Goal: Task Accomplishment & Management: Manage account settings

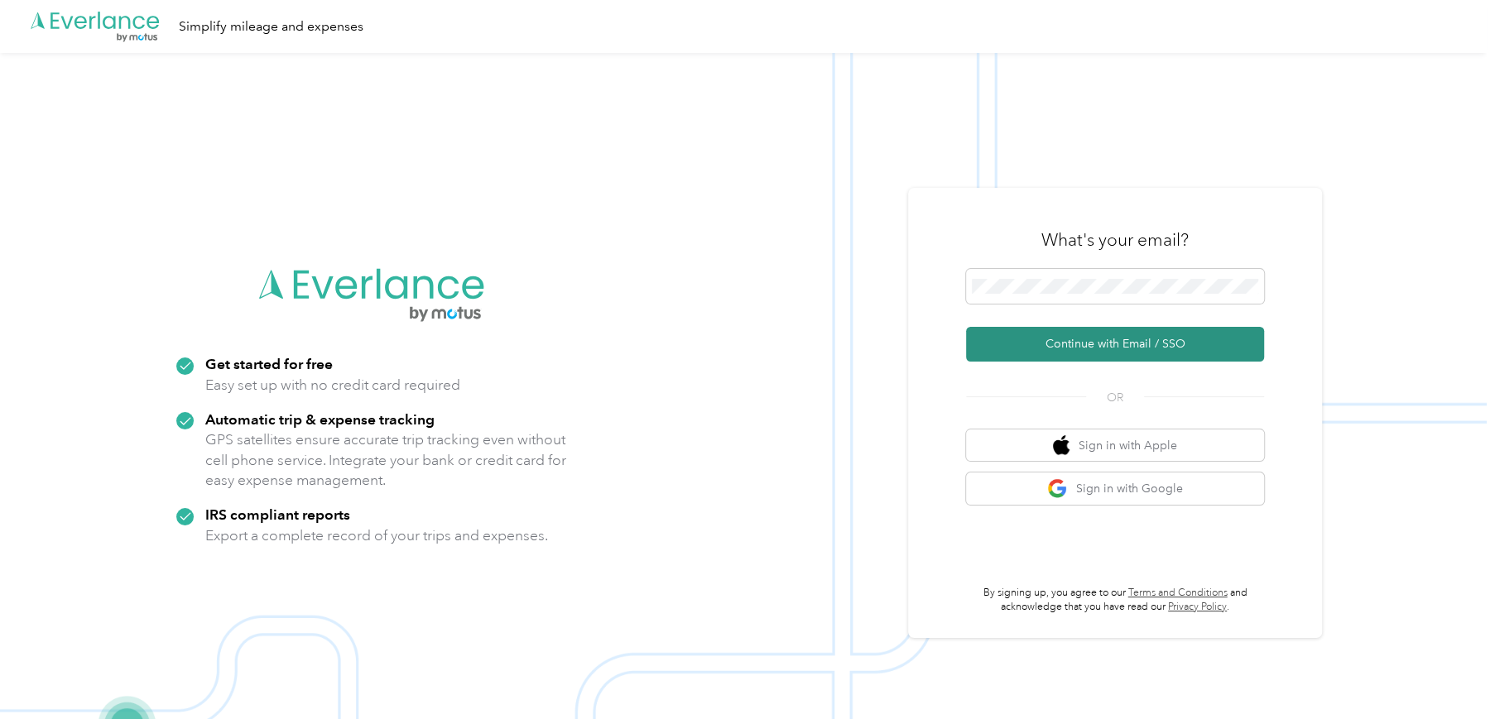
click at [1068, 342] on button "Continue with Email / SSO" at bounding box center [1115, 344] width 298 height 35
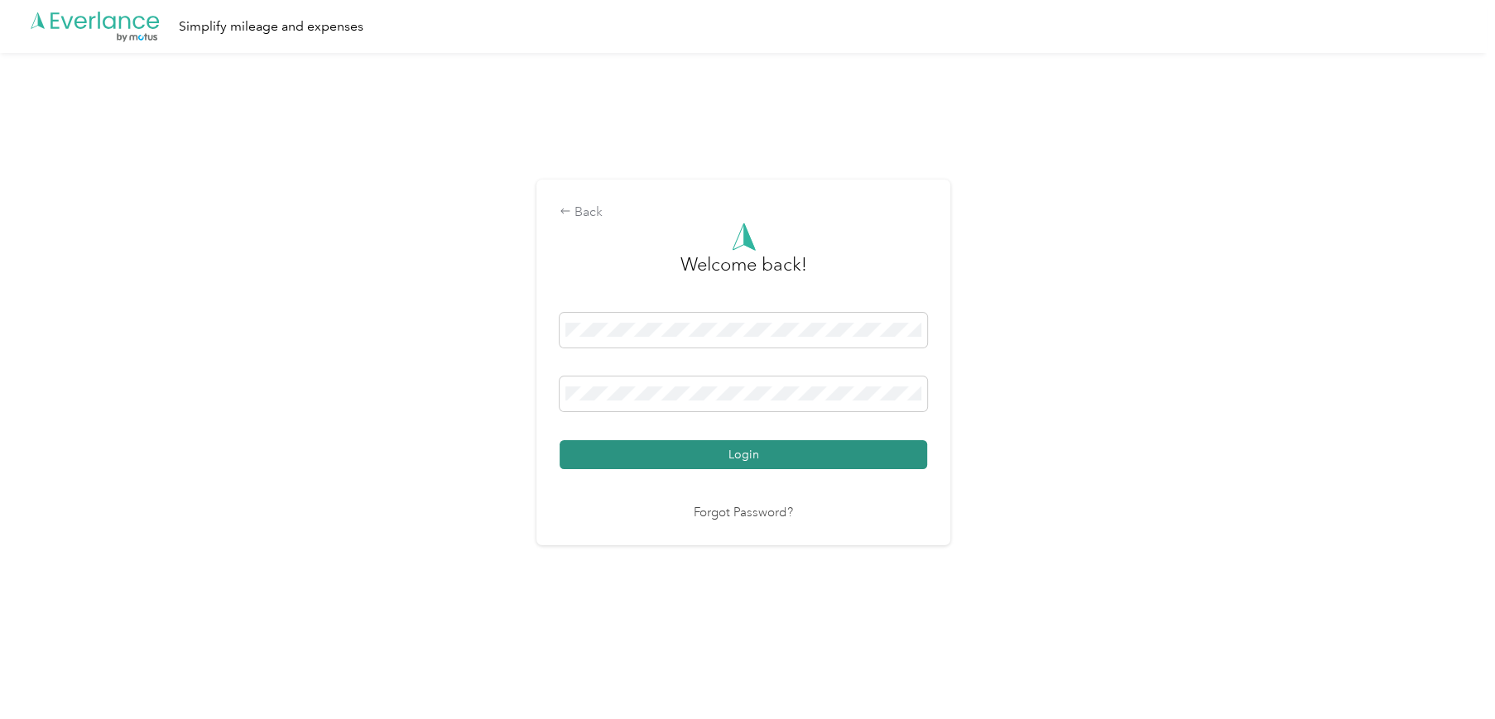
click at [725, 457] on button "Login" at bounding box center [744, 454] width 368 height 29
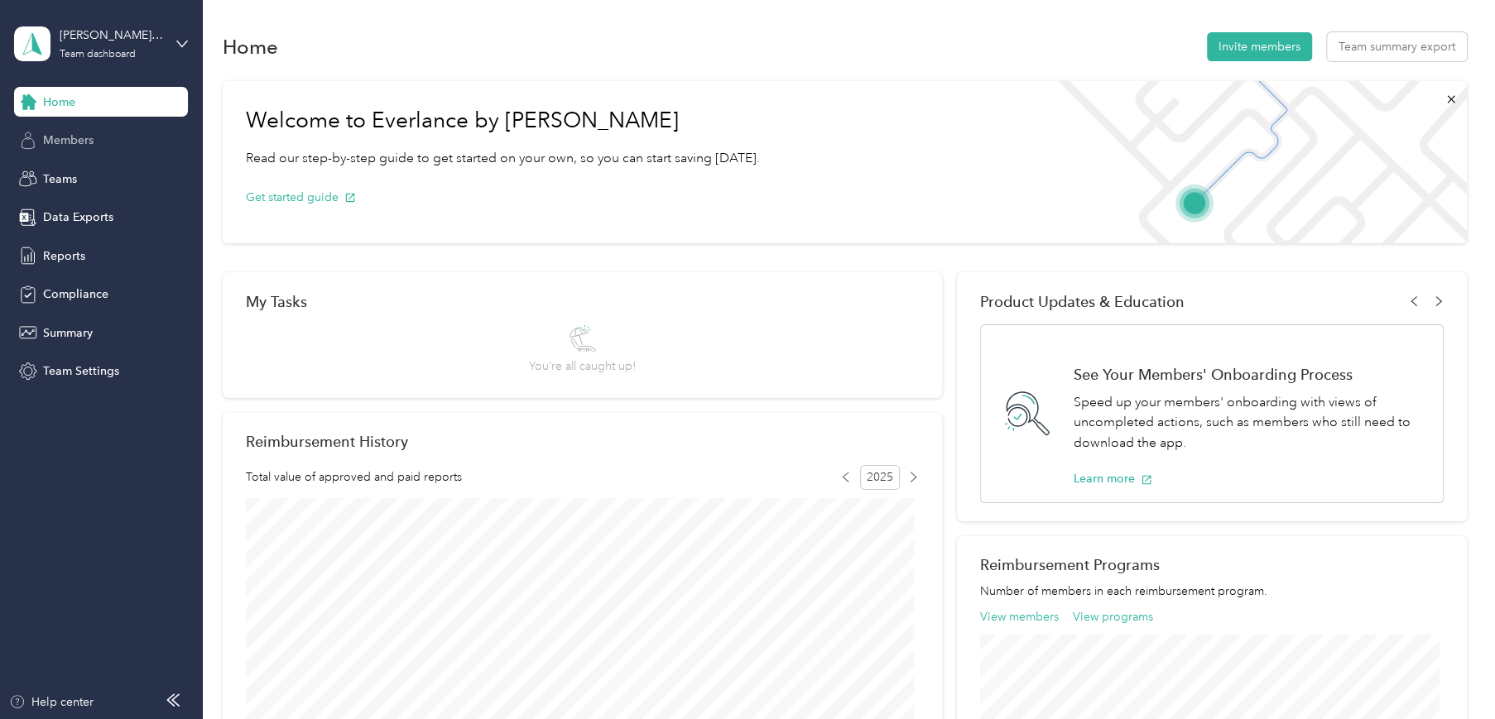
click at [57, 142] on span "Members" at bounding box center [68, 140] width 50 height 17
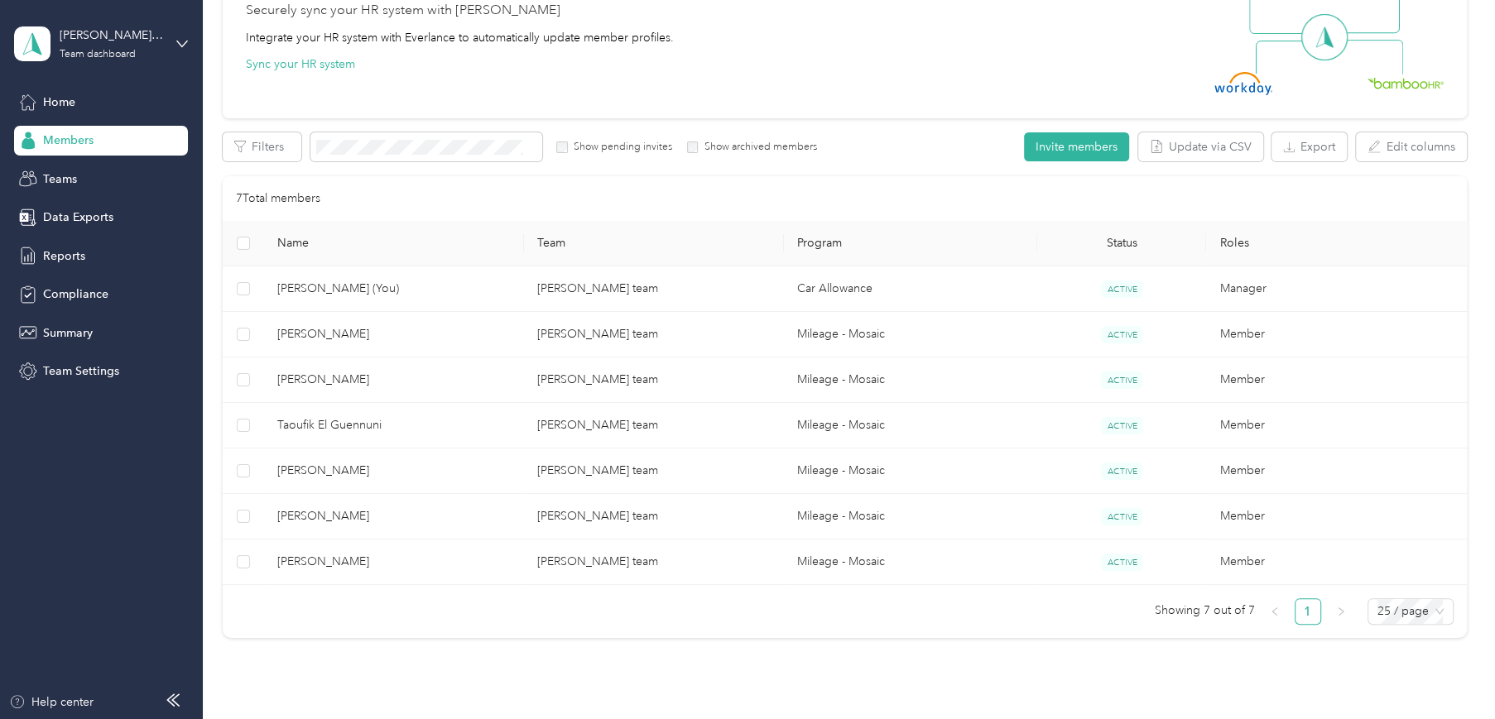
scroll to position [220, 0]
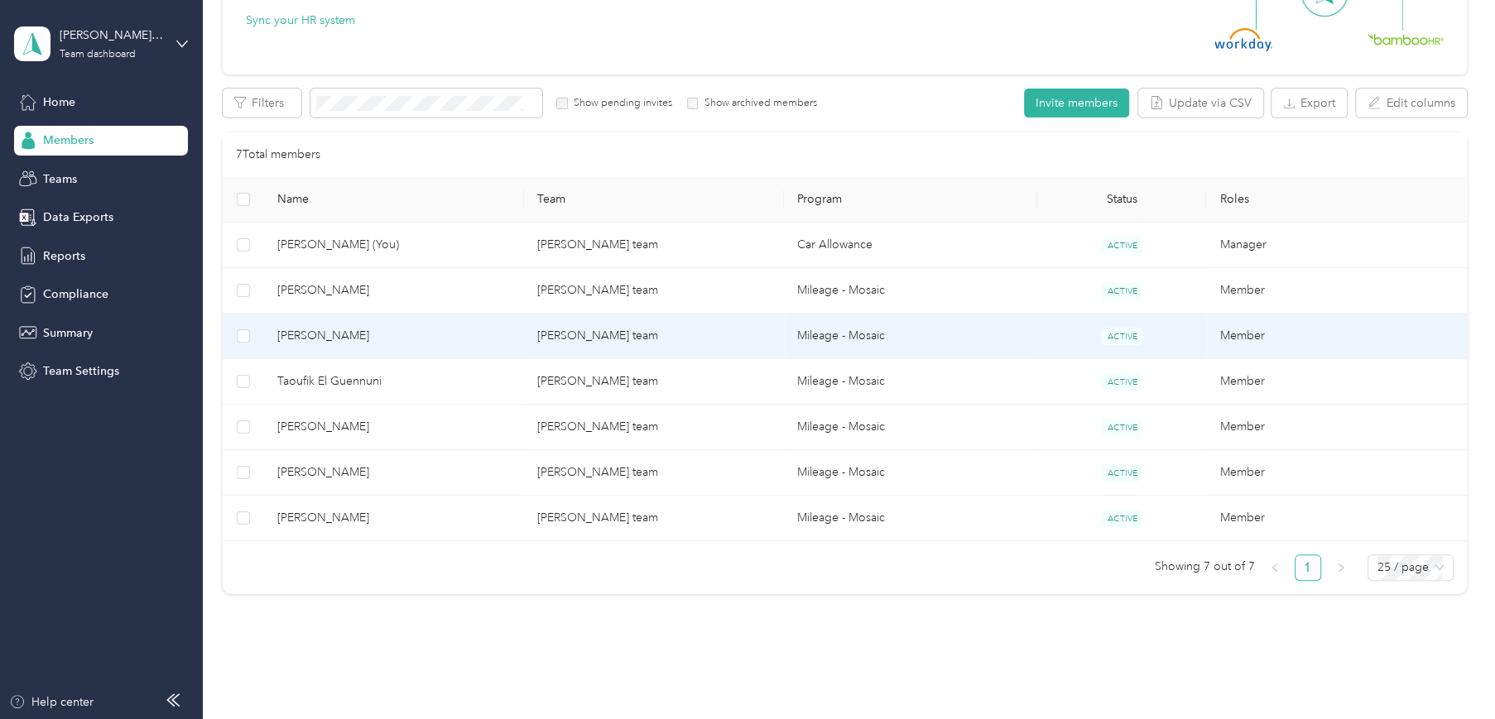
click at [342, 335] on span "[PERSON_NAME]" at bounding box center [393, 336] width 233 height 18
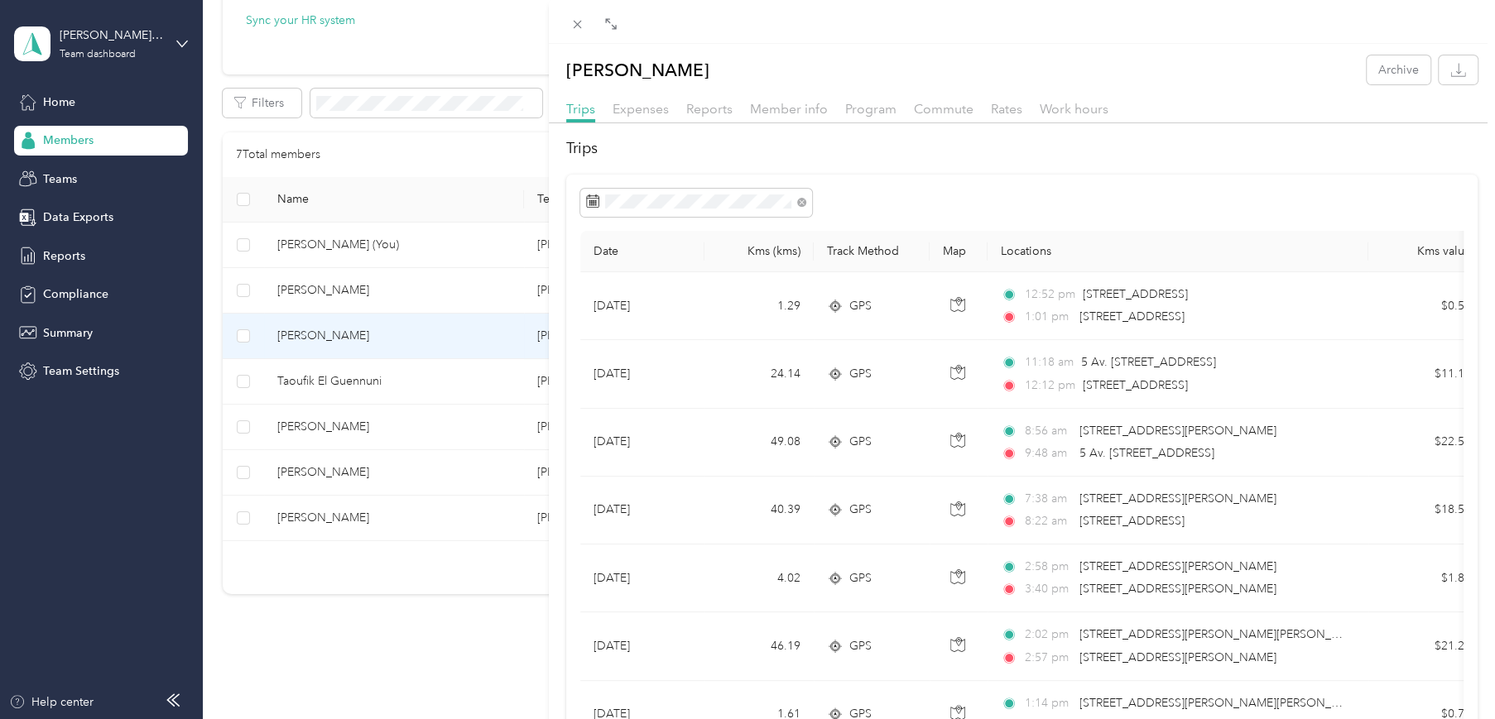
click at [330, 424] on div "[PERSON_NAME] Cruz Archive Trips Expenses Reports Member info Program Commute R…" at bounding box center [747, 359] width 1495 height 719
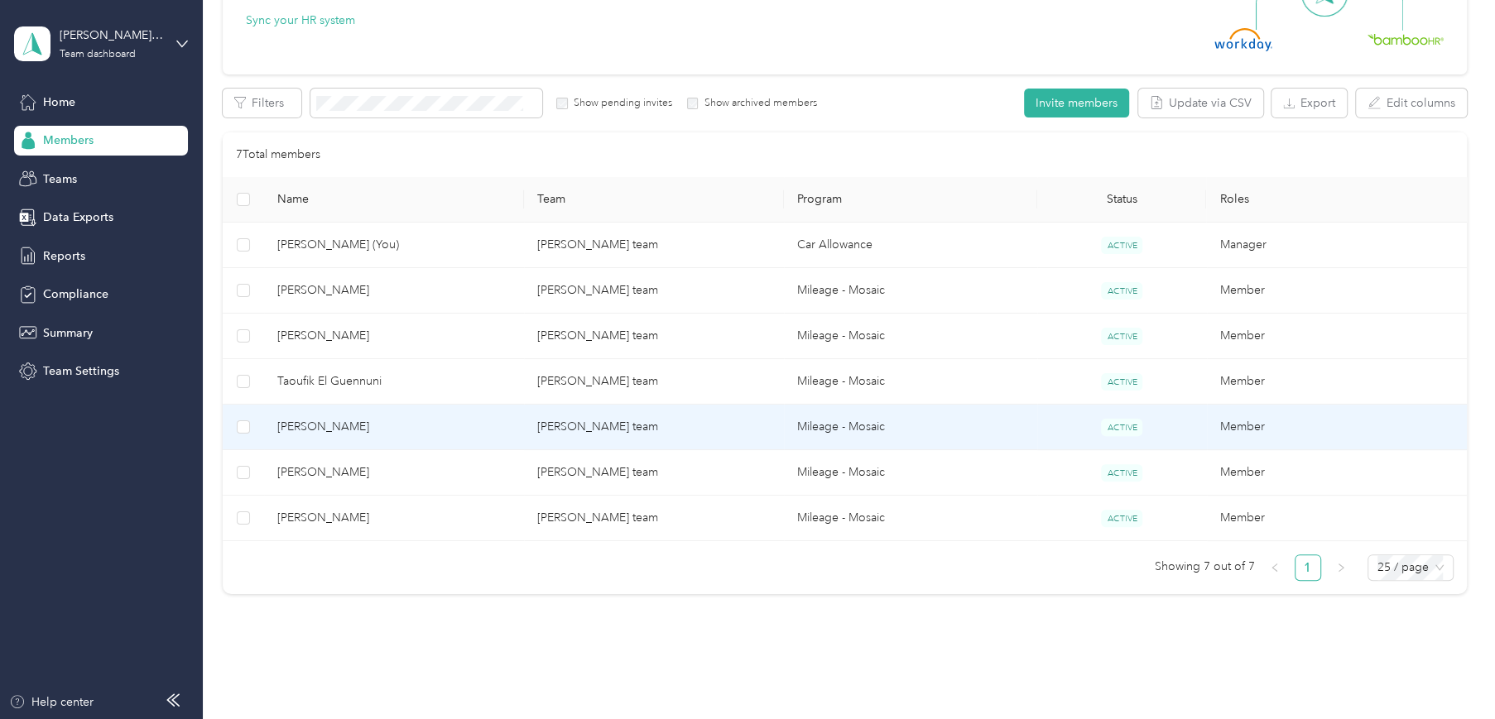
click at [330, 424] on span "[PERSON_NAME]" at bounding box center [393, 427] width 233 height 18
